Goal: Transaction & Acquisition: Download file/media

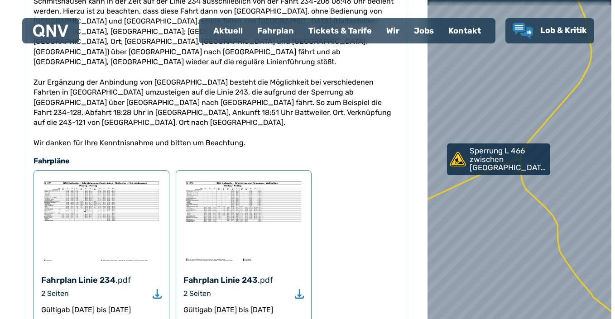
scroll to position [331, 0]
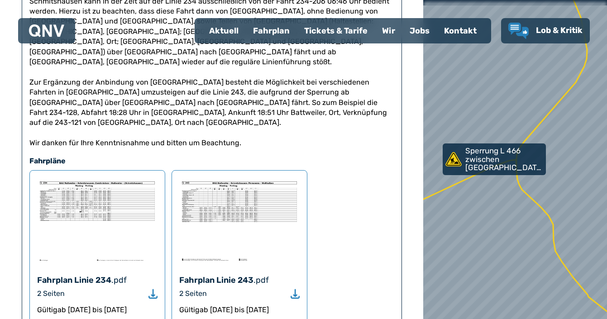
click at [238, 178] on img at bounding box center [239, 221] width 120 height 86
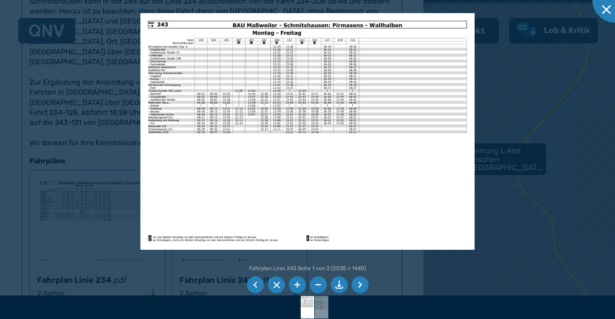
click at [309, 192] on img at bounding box center [307, 131] width 335 height 237
click at [406, 98] on img at bounding box center [307, 131] width 335 height 237
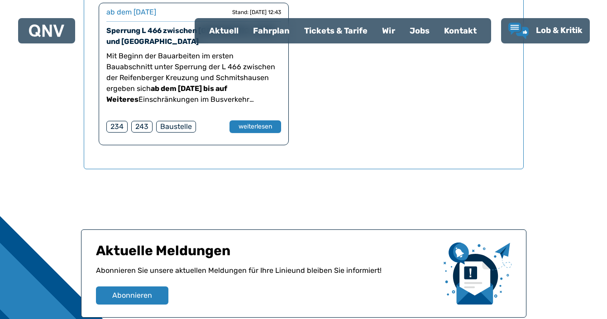
scroll to position [765, 0]
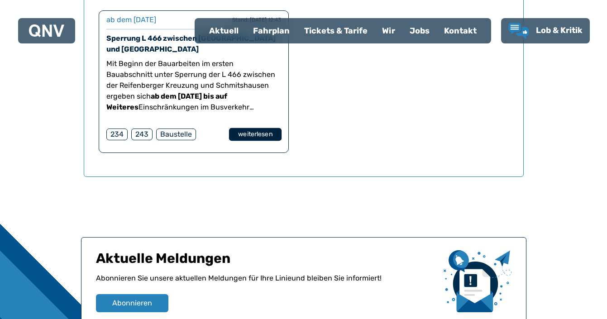
click at [255, 135] on button "weiterlesen" at bounding box center [255, 134] width 53 height 13
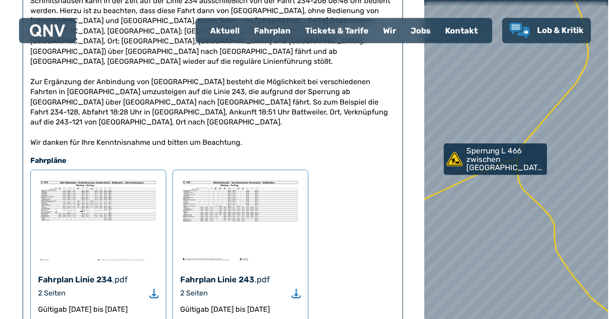
scroll to position [354, 0]
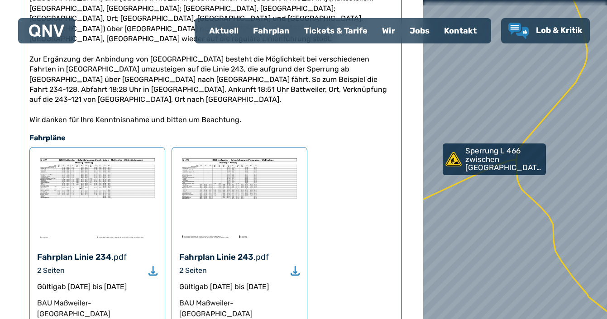
click at [233, 199] on div "Fahrplan Linie 243 .pdf 2 Seiten Gültig ab [DATE] bis [DATE] BAU [GEOGRAPHIC_DA…" at bounding box center [240, 240] width 136 height 186
click at [294, 266] on icon "Download" at bounding box center [295, 271] width 9 height 10
